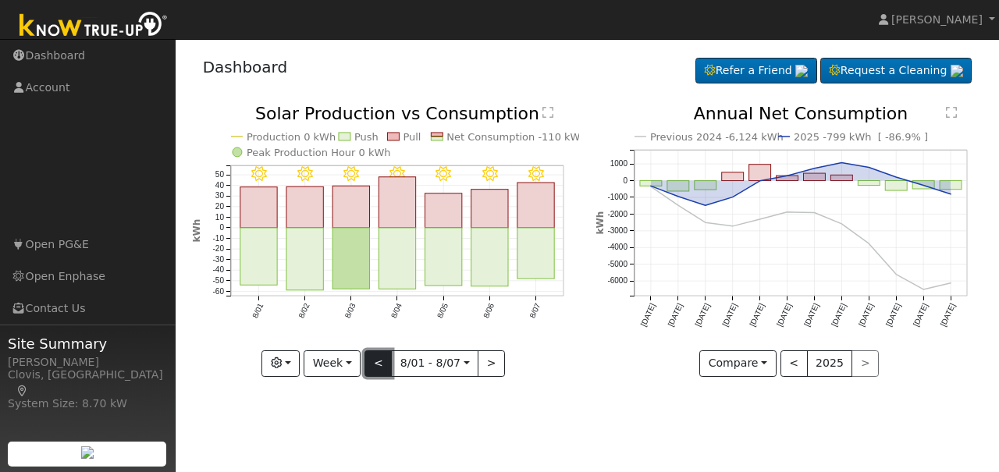
click at [376, 366] on button "<" at bounding box center [377, 363] width 27 height 27
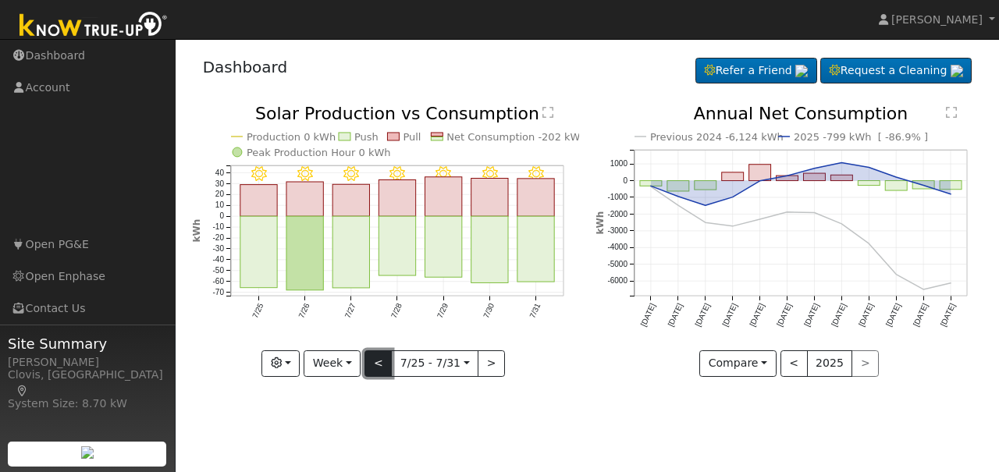
click at [384, 369] on button "<" at bounding box center [377, 363] width 27 height 27
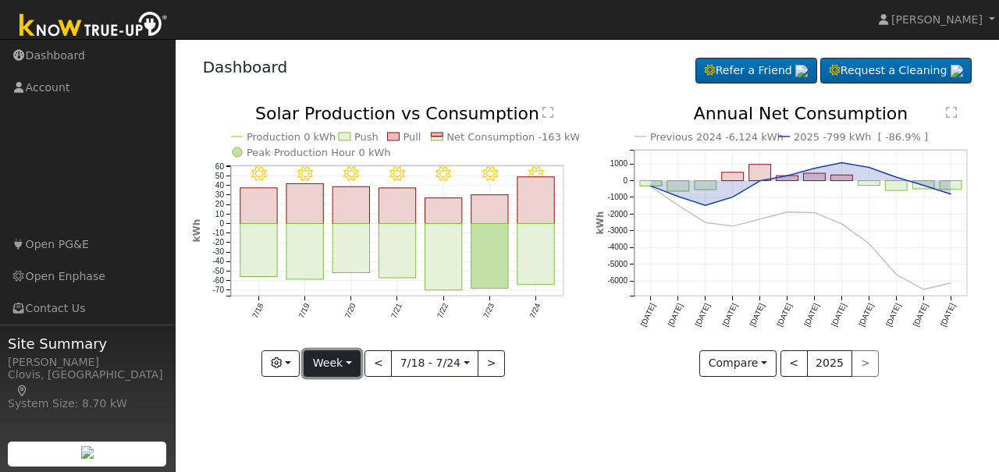
click at [354, 366] on button "Week" at bounding box center [332, 363] width 57 height 27
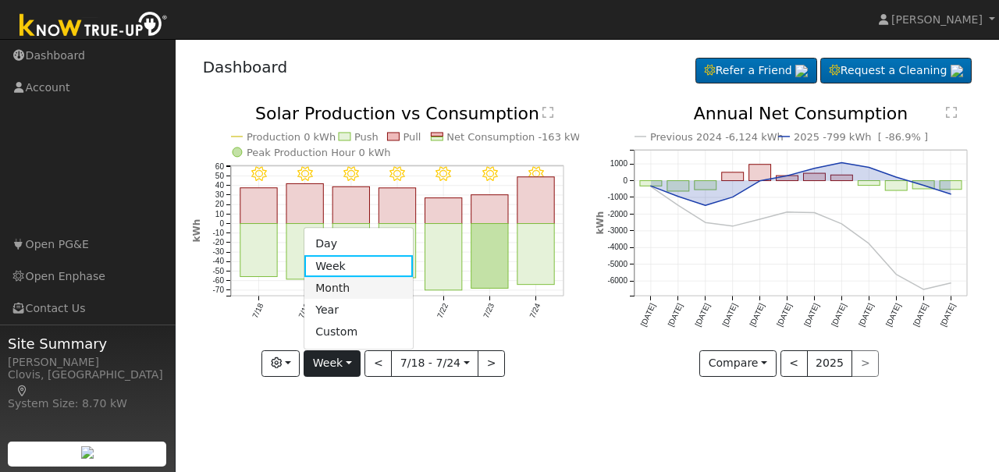
click at [339, 293] on link "Month" at bounding box center [358, 288] width 108 height 22
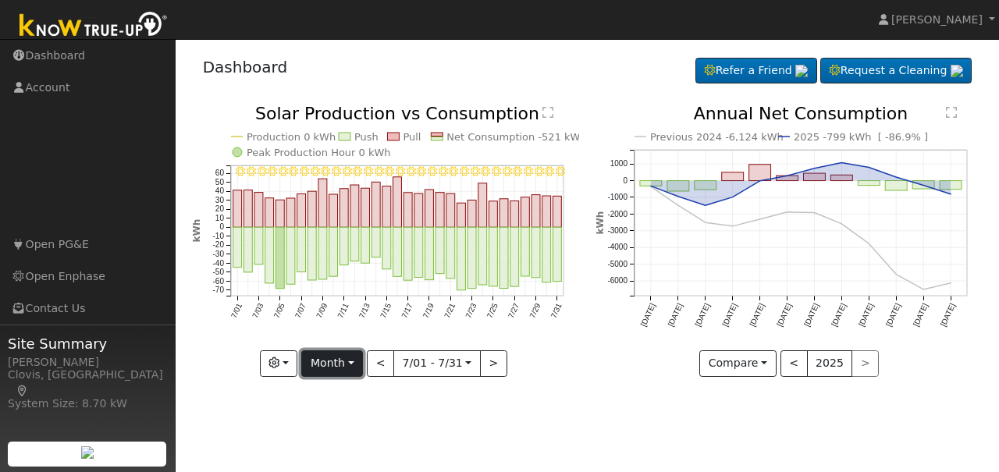
click at [357, 363] on button "Month" at bounding box center [332, 363] width 62 height 27
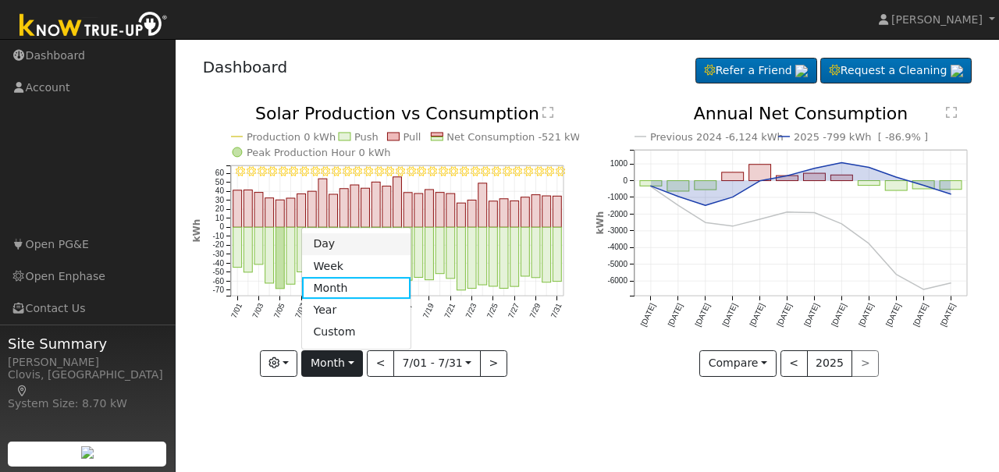
click at [346, 241] on link "Day" at bounding box center [356, 244] width 108 height 22
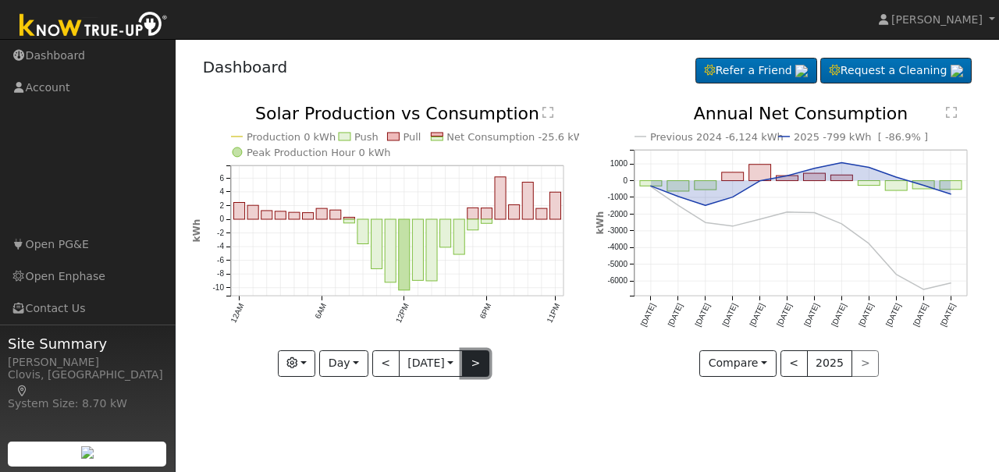
click at [473, 369] on button ">" at bounding box center [475, 363] width 27 height 27
click at [473, 368] on button ">" at bounding box center [475, 363] width 27 height 27
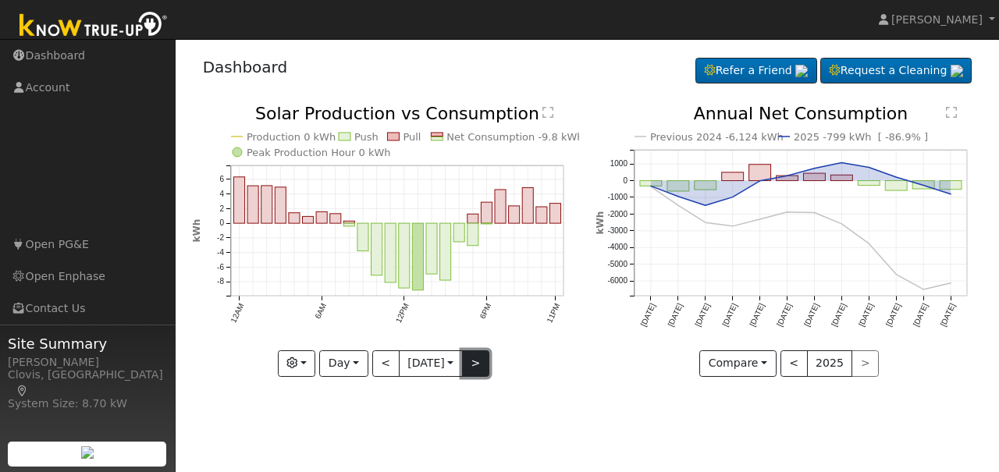
click at [473, 368] on button ">" at bounding box center [475, 363] width 27 height 27
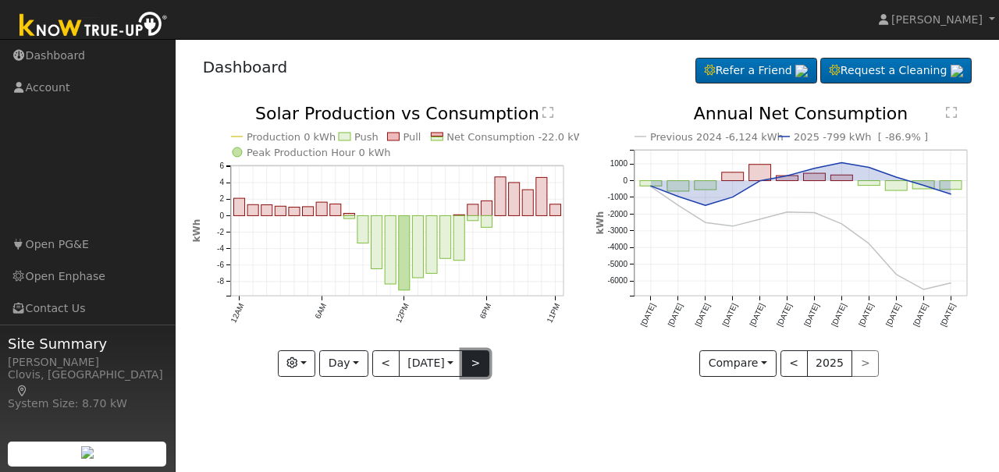
click at [473, 368] on button ">" at bounding box center [475, 363] width 27 height 27
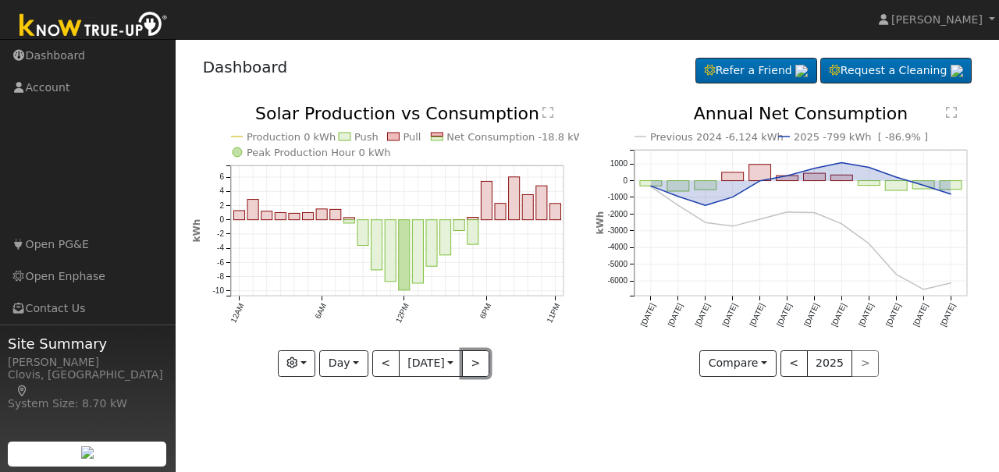
click at [473, 368] on button ">" at bounding box center [475, 363] width 27 height 27
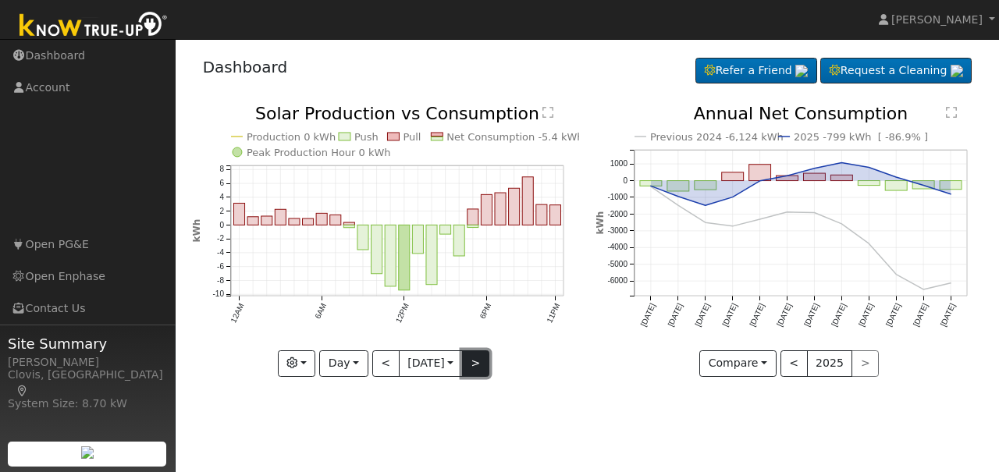
click at [468, 366] on button ">" at bounding box center [475, 363] width 27 height 27
type input "[DATE]"
